Goal: Information Seeking & Learning: Find specific fact

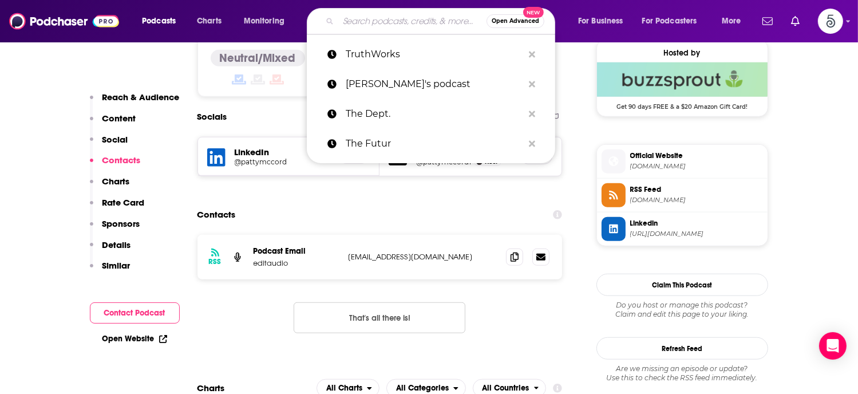
click at [355, 19] on input "Search podcasts, credits, & more..." at bounding box center [412, 21] width 148 height 18
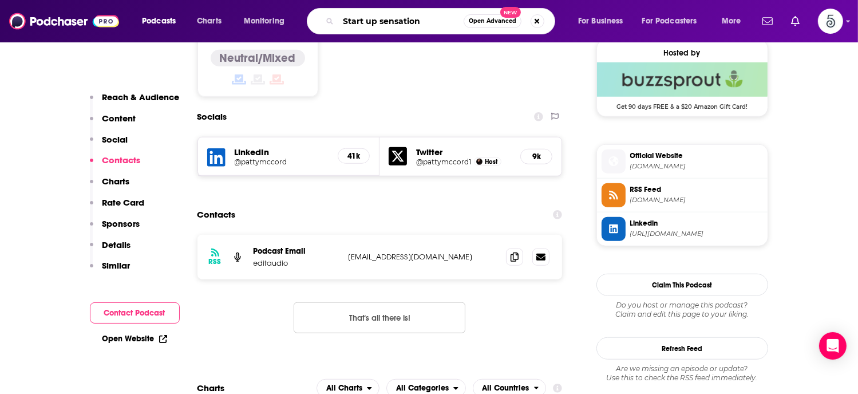
type input "Start up sensations"
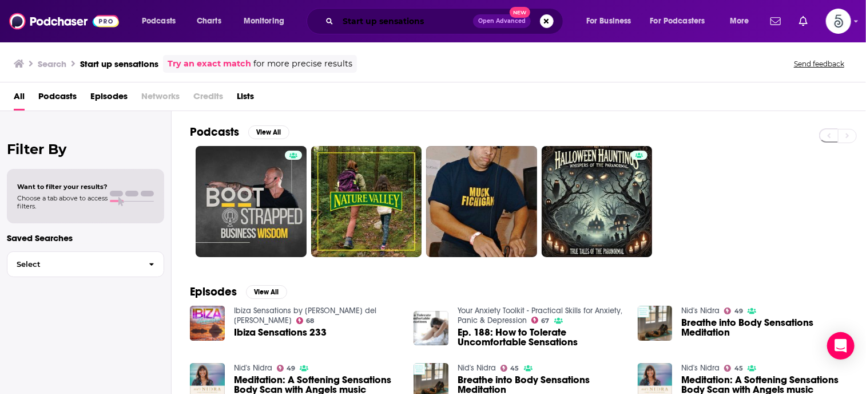
click at [364, 18] on input "Start up sensations" at bounding box center [405, 21] width 135 height 18
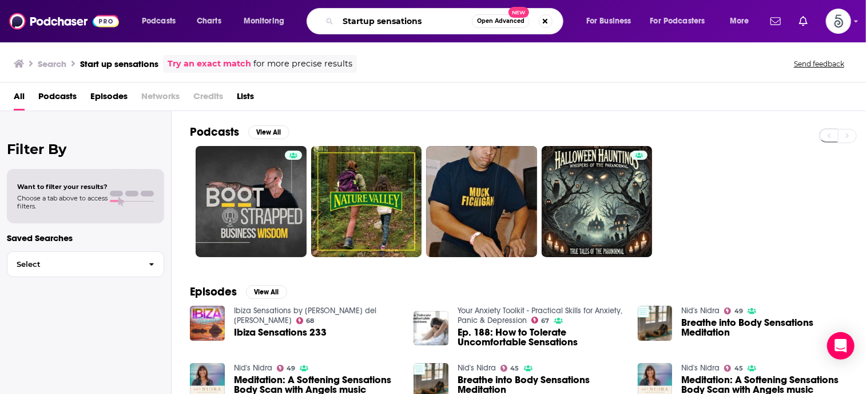
click at [440, 18] on input "Startup sensations" at bounding box center [405, 21] width 134 height 18
type input "Startup sensations"
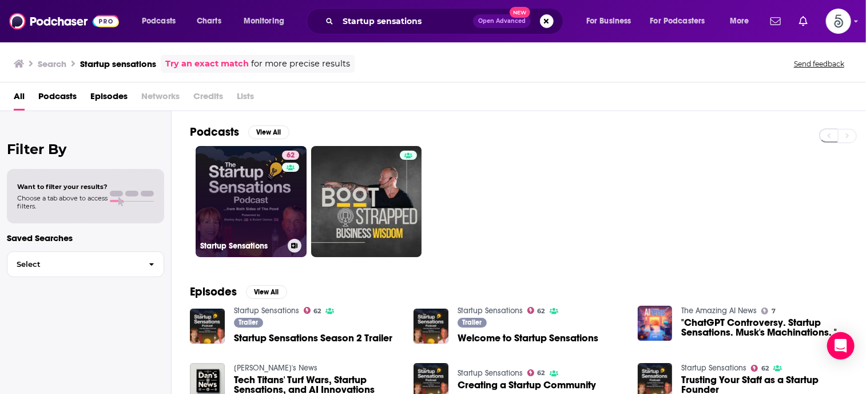
click at [247, 175] on link "62 Startup Sensations" at bounding box center [251, 201] width 111 height 111
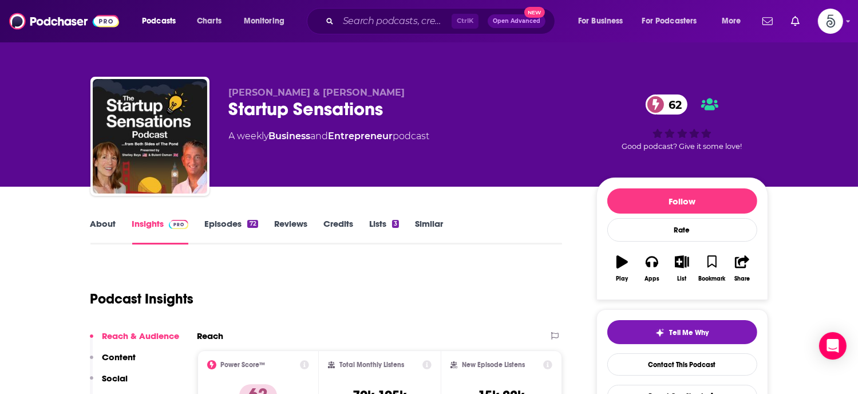
scroll to position [217, 0]
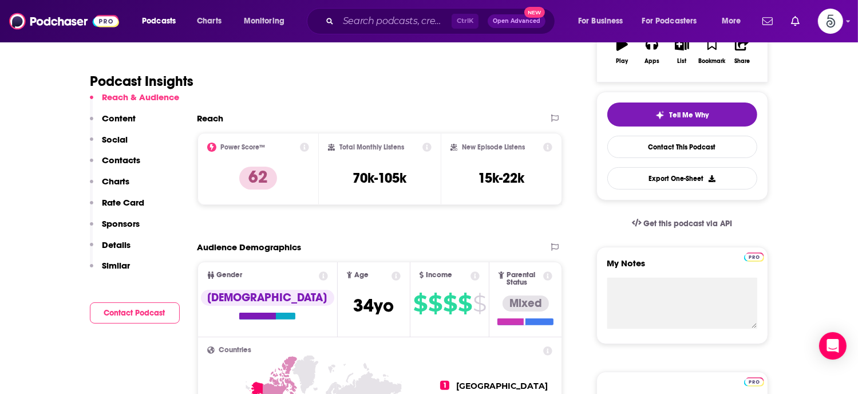
click at [103, 157] on p "Contacts" at bounding box center [121, 160] width 38 height 11
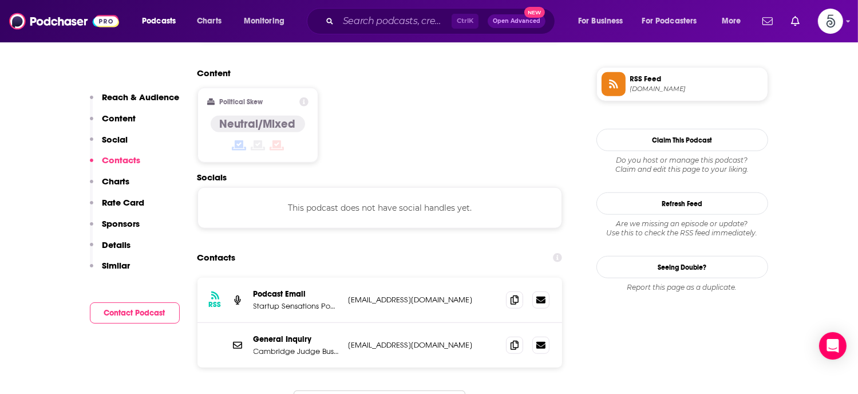
scroll to position [920, 0]
